Goal: Task Accomplishment & Management: Manage account settings

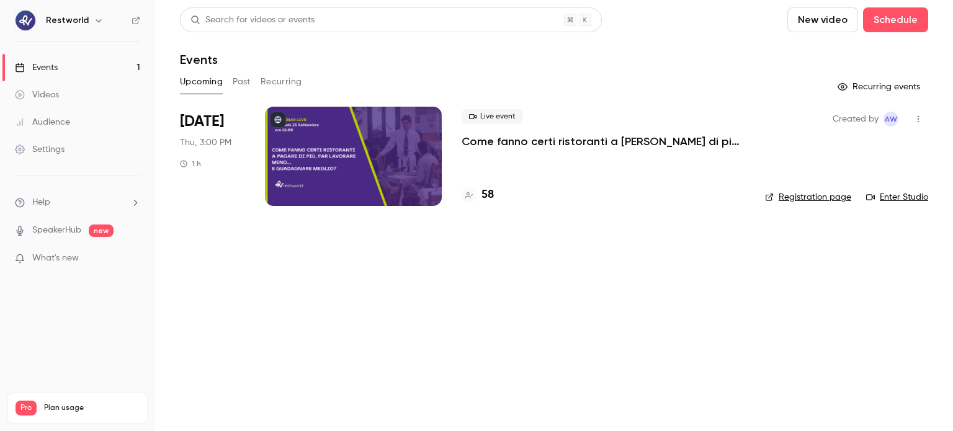
click at [564, 145] on p "Come fanno certi ristoranti a [PERSON_NAME] di più, far lavorare meno… e guadag…" at bounding box center [602, 141] width 283 height 15
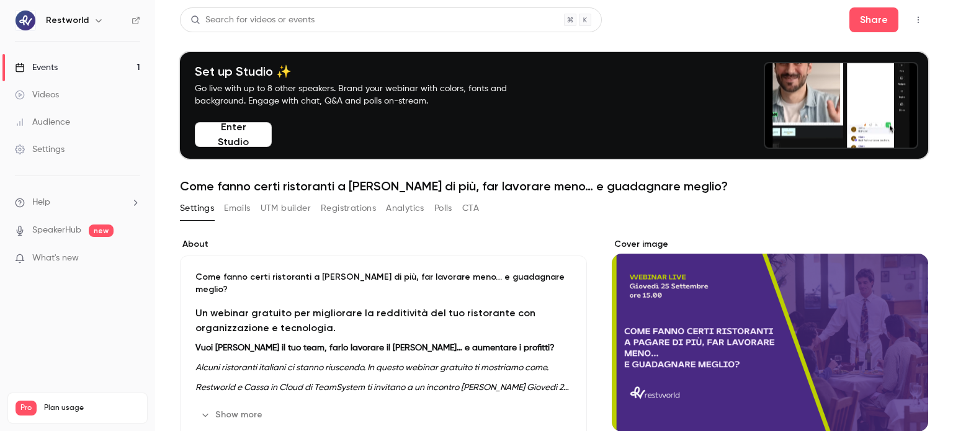
click at [337, 214] on button "Registrations" at bounding box center [348, 208] width 55 height 20
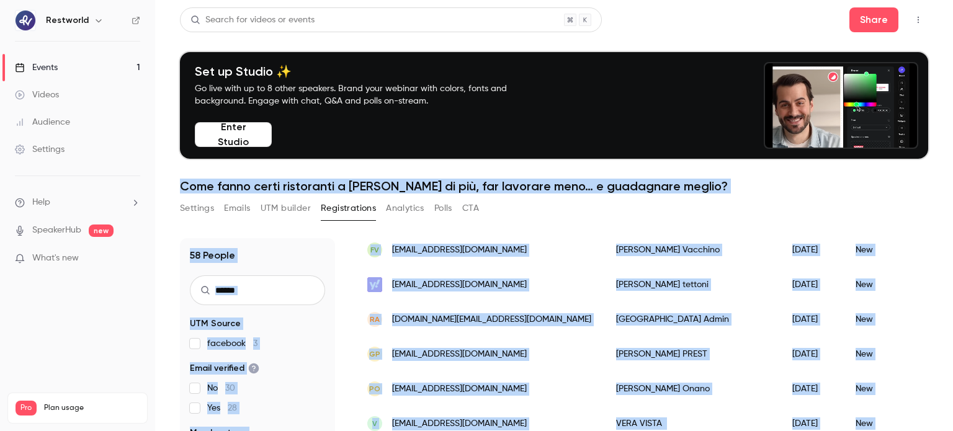
drag, startPoint x: 952, startPoint y: 329, endPoint x: 951, endPoint y: 78, distance: 251.2
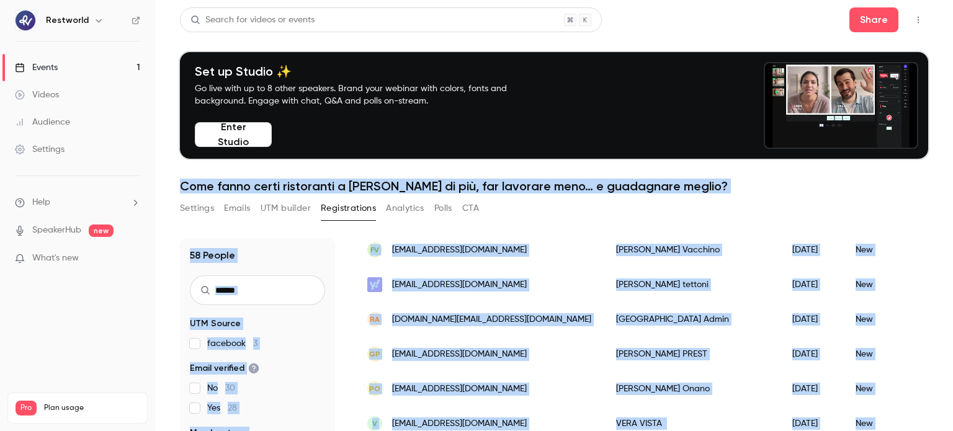
click at [951, 78] on main "Search for videos or events Share Set up Studio ✨ Go live with up to 8 other sp…" at bounding box center [554, 215] width 798 height 431
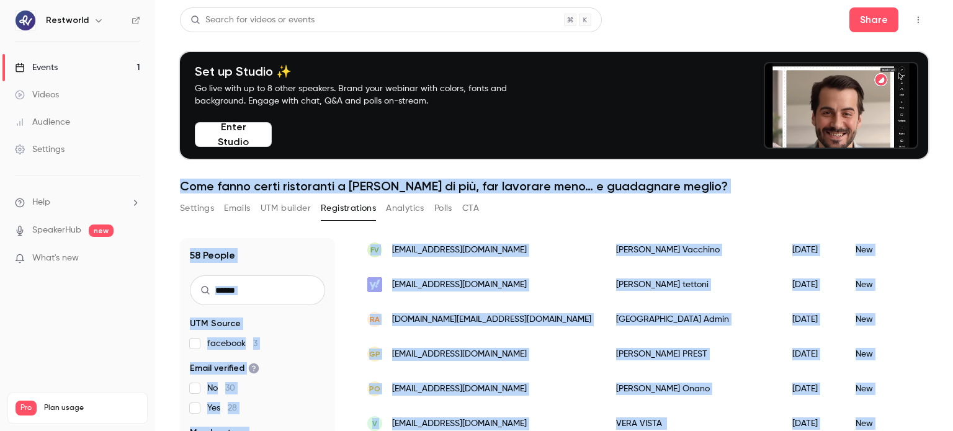
click at [912, 229] on div "58 People UTM Source facebook 3 Email verified No 30 Yes 28 Member type New 53 …" at bounding box center [554, 384] width 748 height 322
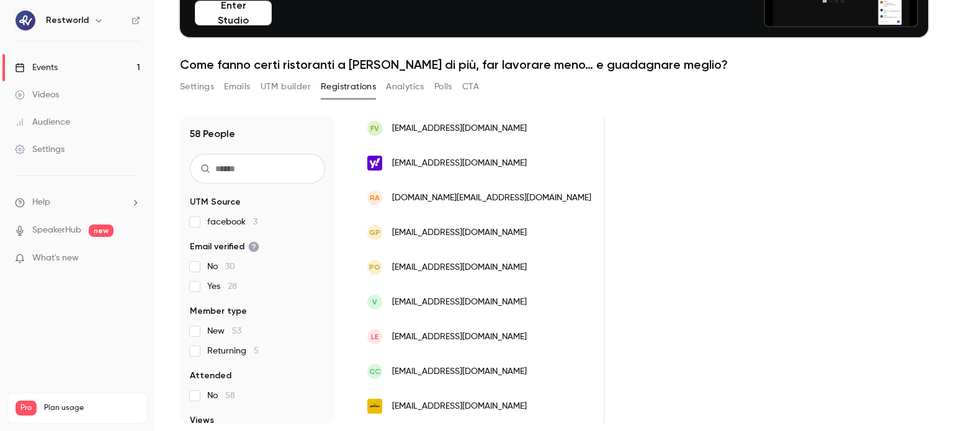
scroll to position [0, 728]
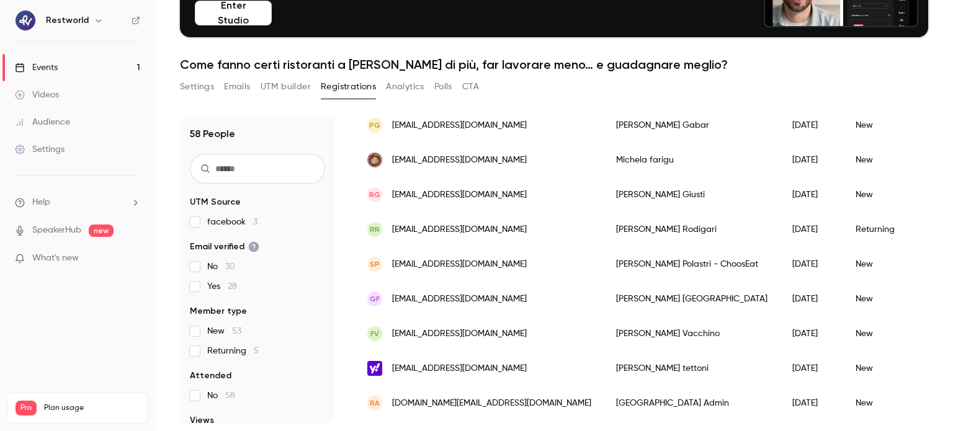
scroll to position [1557, 0]
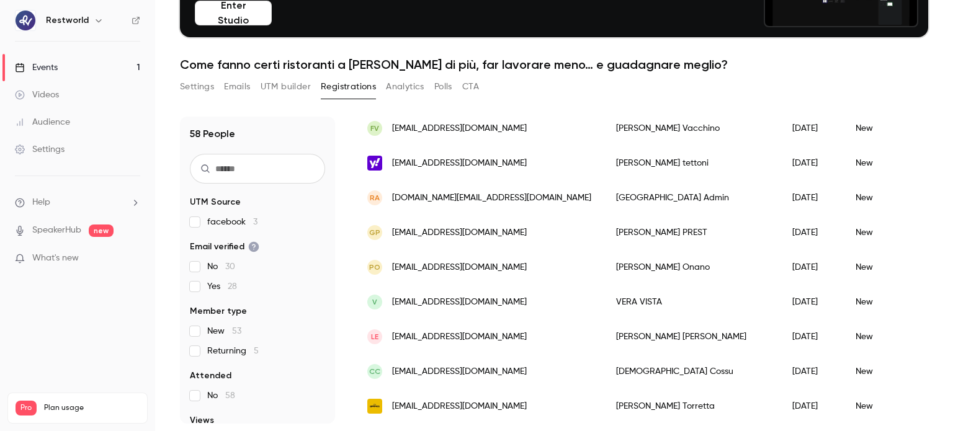
drag, startPoint x: 527, startPoint y: 413, endPoint x: 534, endPoint y: 414, distance: 6.9
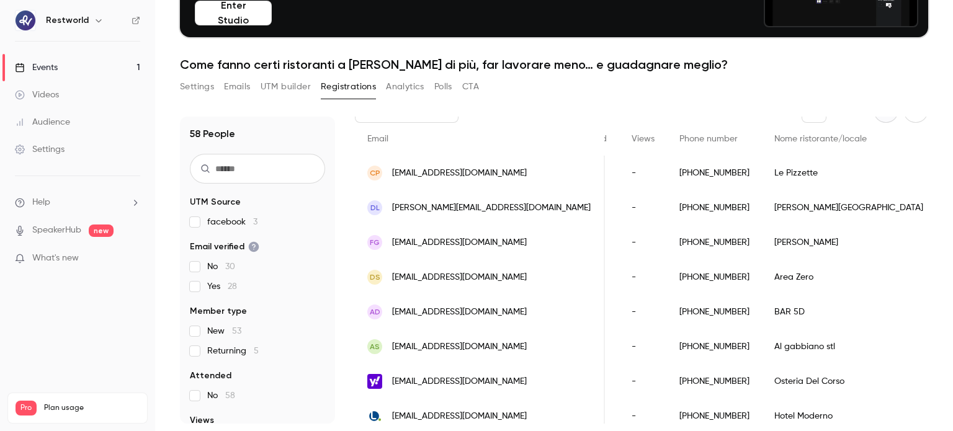
scroll to position [0, 0]
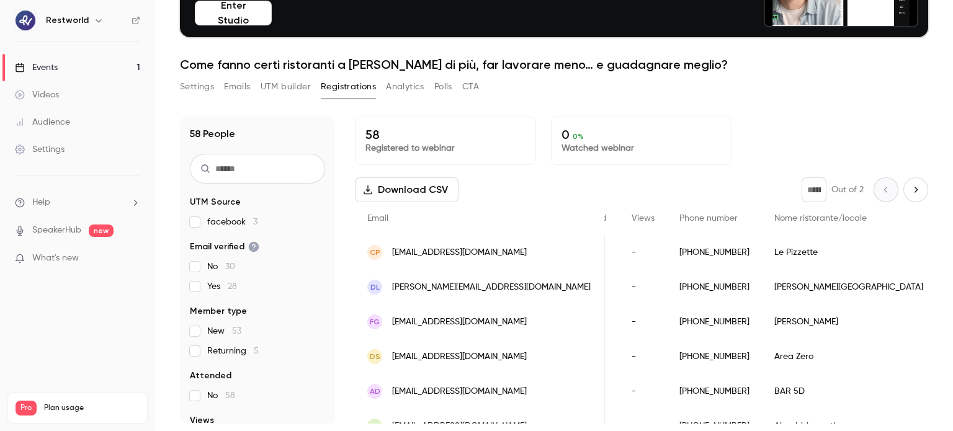
click at [909, 193] on icon "Next page" at bounding box center [916, 190] width 14 height 10
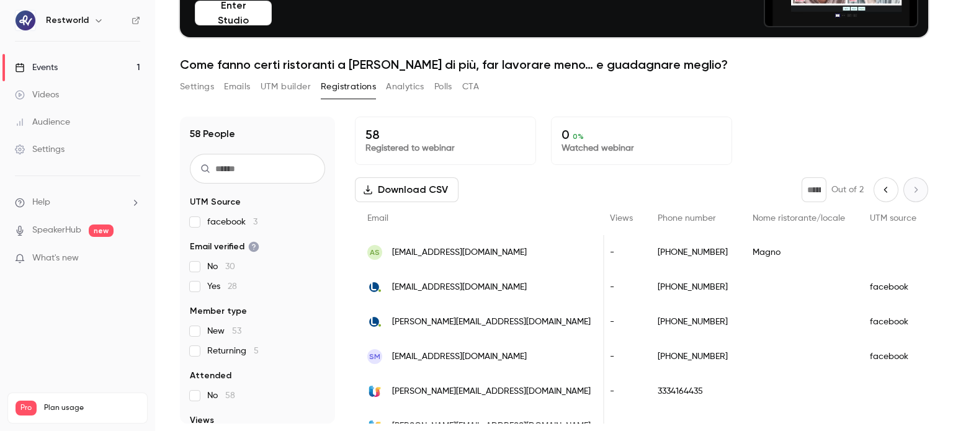
click at [879, 185] on icon "Previous page" at bounding box center [886, 190] width 14 height 10
type input "*"
